Goal: Task Accomplishment & Management: Manage account settings

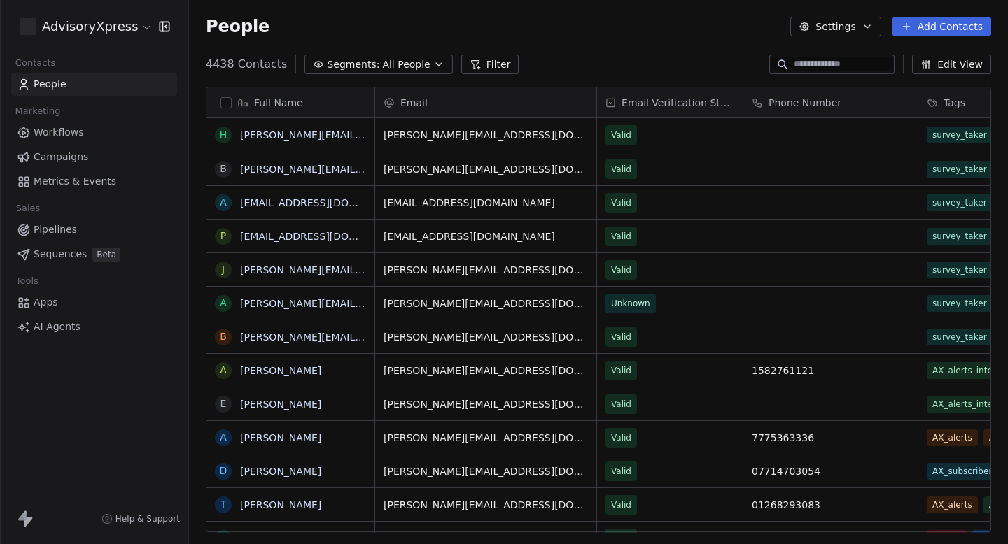
scroll to position [479, 819]
click at [80, 160] on span "Campaigns" at bounding box center [61, 157] width 55 height 15
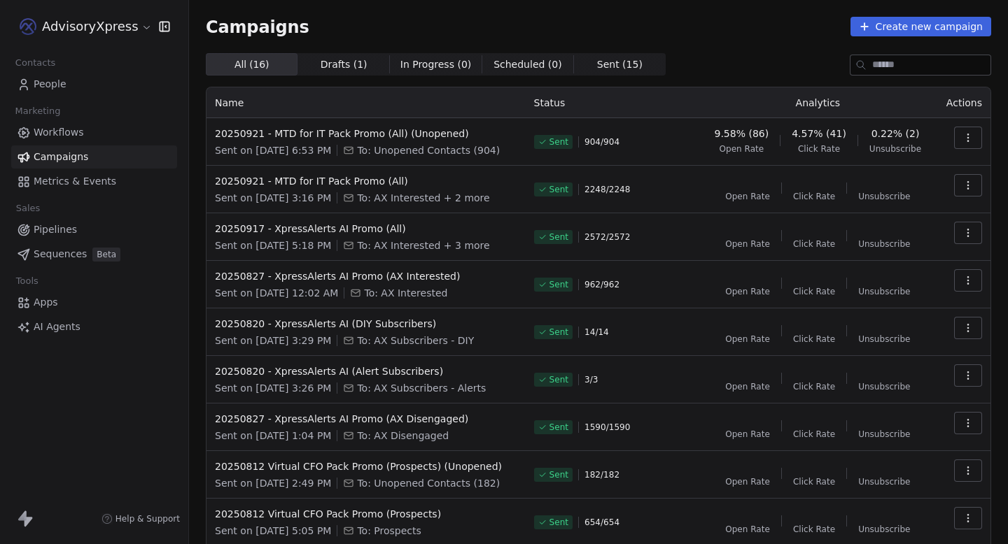
click at [94, 17] on html "AdvisoryXpress Contacts People Marketing Workflows Campaigns Metrics & Events S…" at bounding box center [504, 272] width 1008 height 544
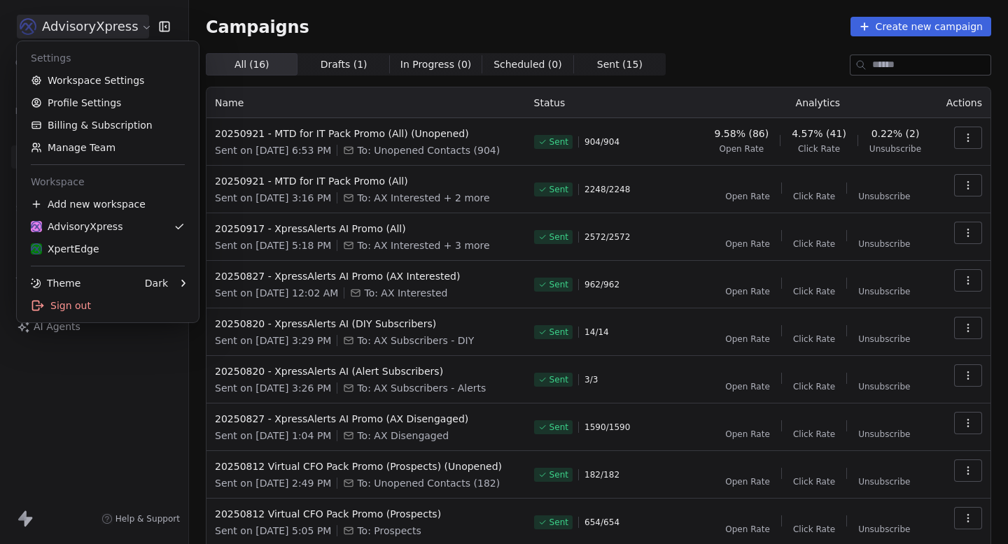
click at [97, 68] on div "Settings" at bounding box center [107, 58] width 171 height 22
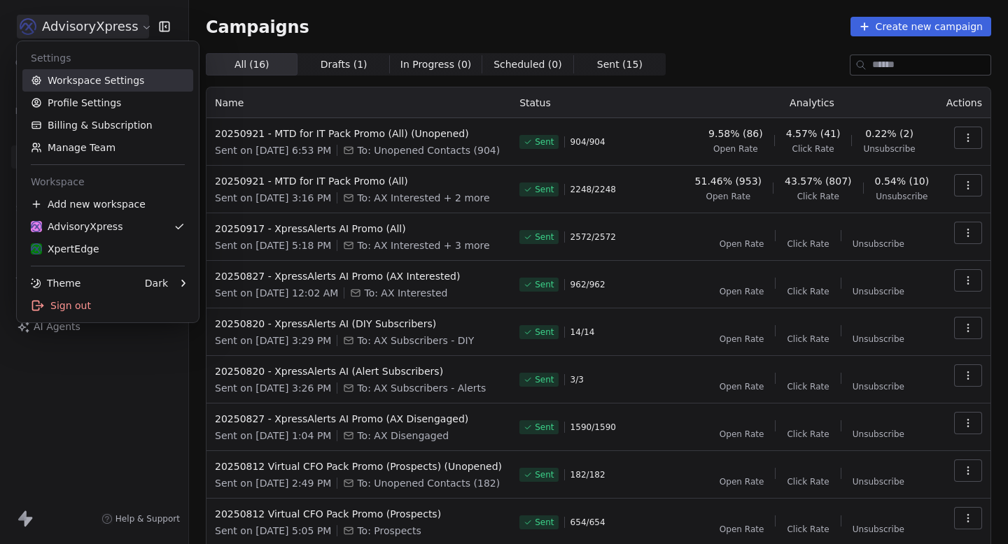
click at [93, 79] on link "Workspace Settings" at bounding box center [107, 80] width 171 height 22
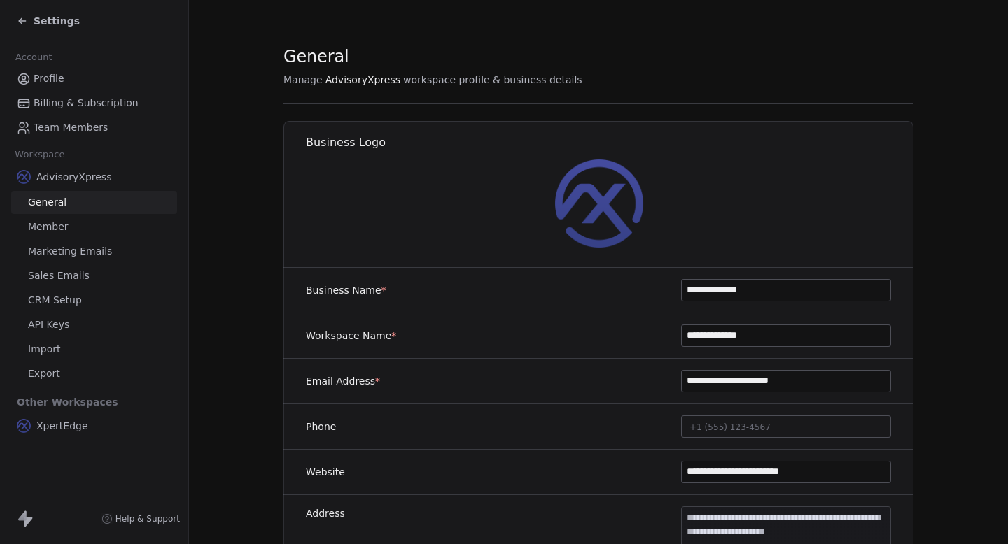
click at [77, 251] on span "Marketing Emails" at bounding box center [70, 251] width 84 height 15
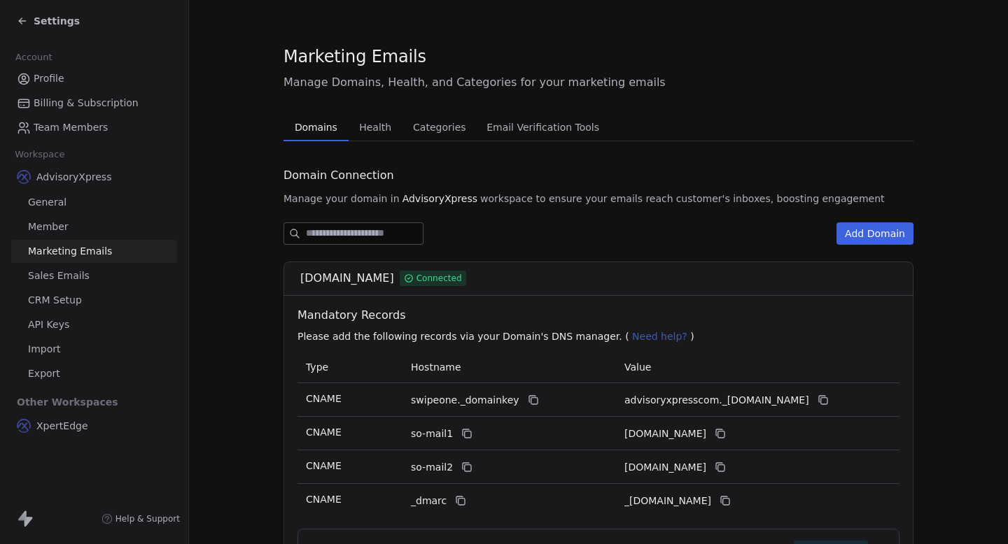
click at [385, 128] on span "Health" at bounding box center [374, 128] width 43 height 20
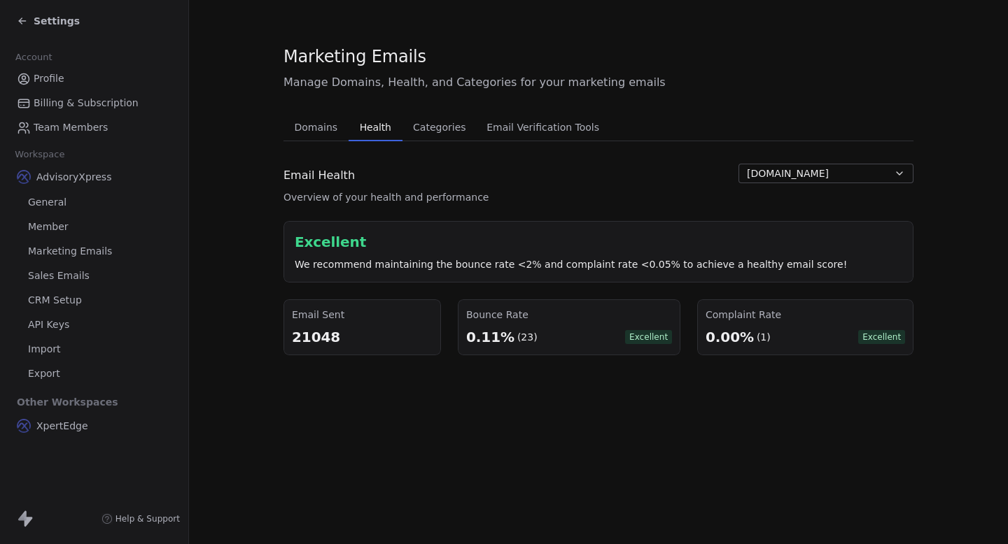
click at [26, 20] on icon at bounding box center [22, 20] width 11 height 11
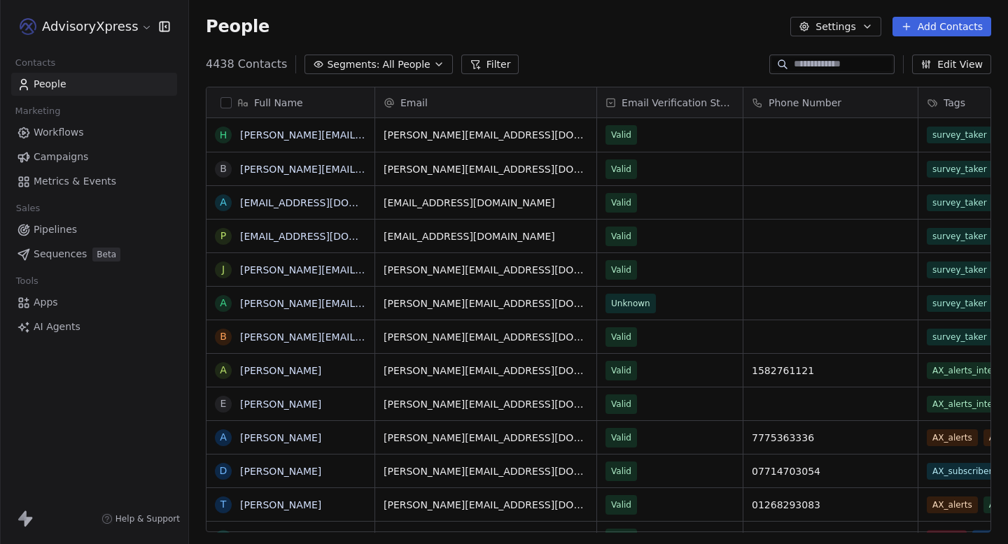
scroll to position [479, 819]
